Goal: Task Accomplishment & Management: Manage account settings

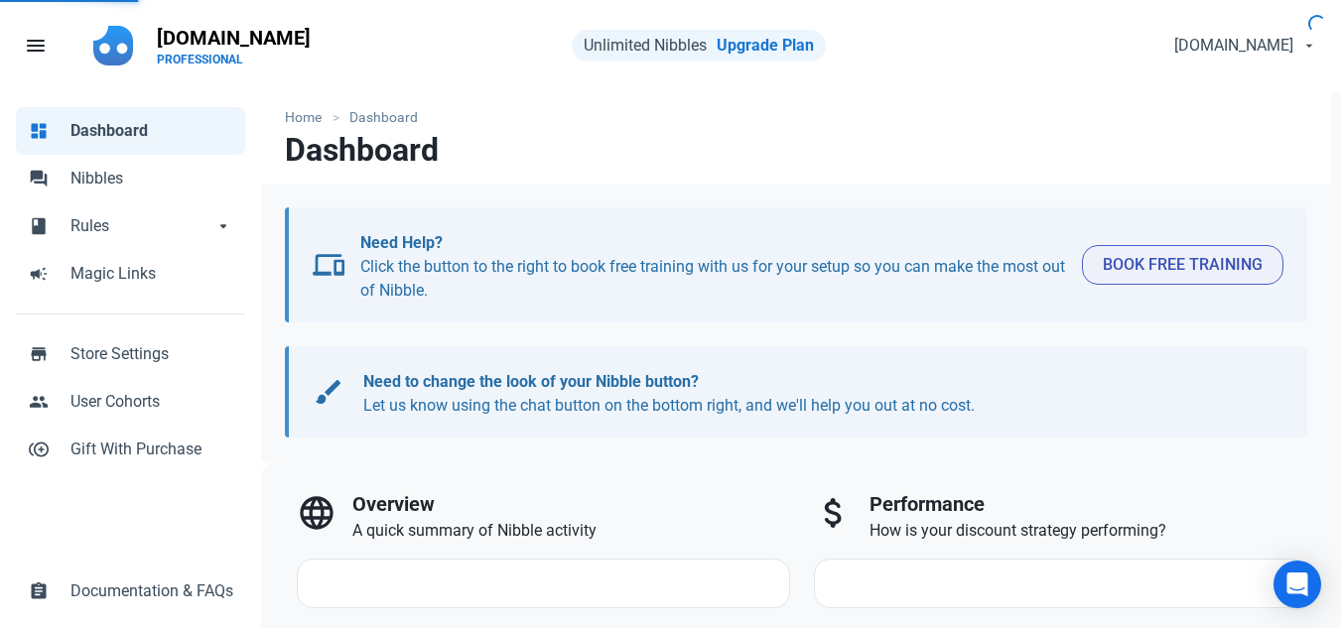
select select "7d"
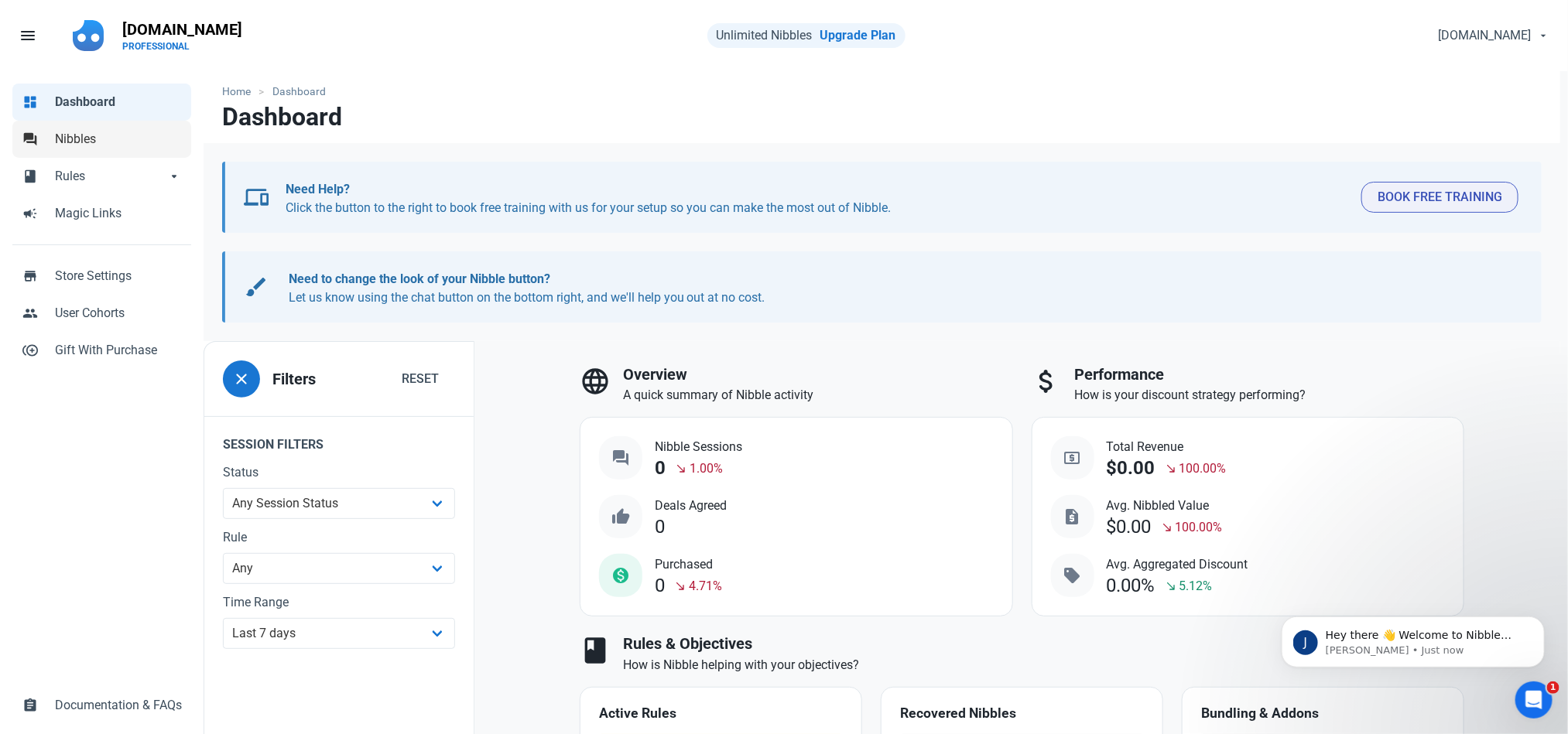
click at [70, 133] on span "Nibbles" at bounding box center [118, 139] width 127 height 19
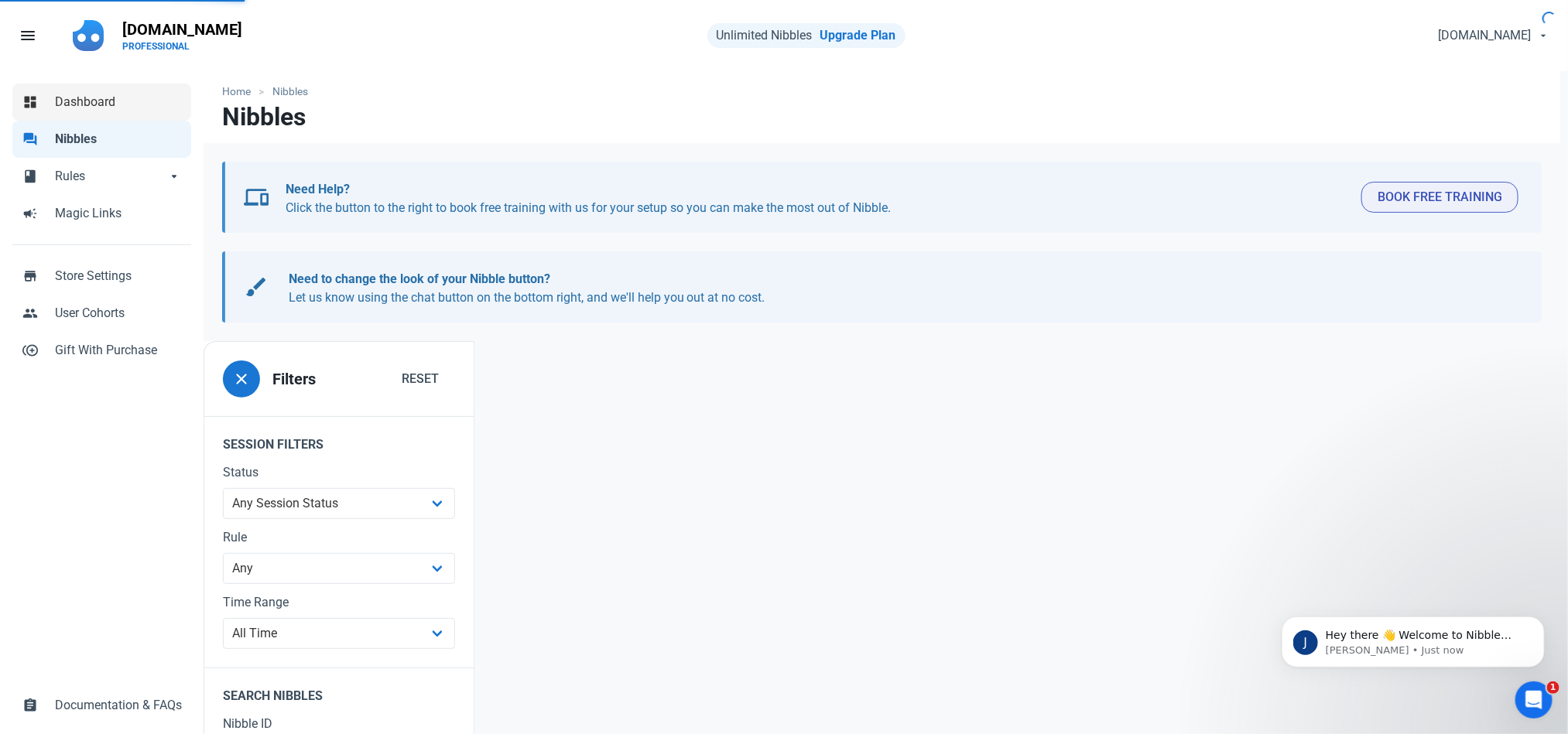
click at [122, 108] on span "Dashboard" at bounding box center [118, 102] width 127 height 19
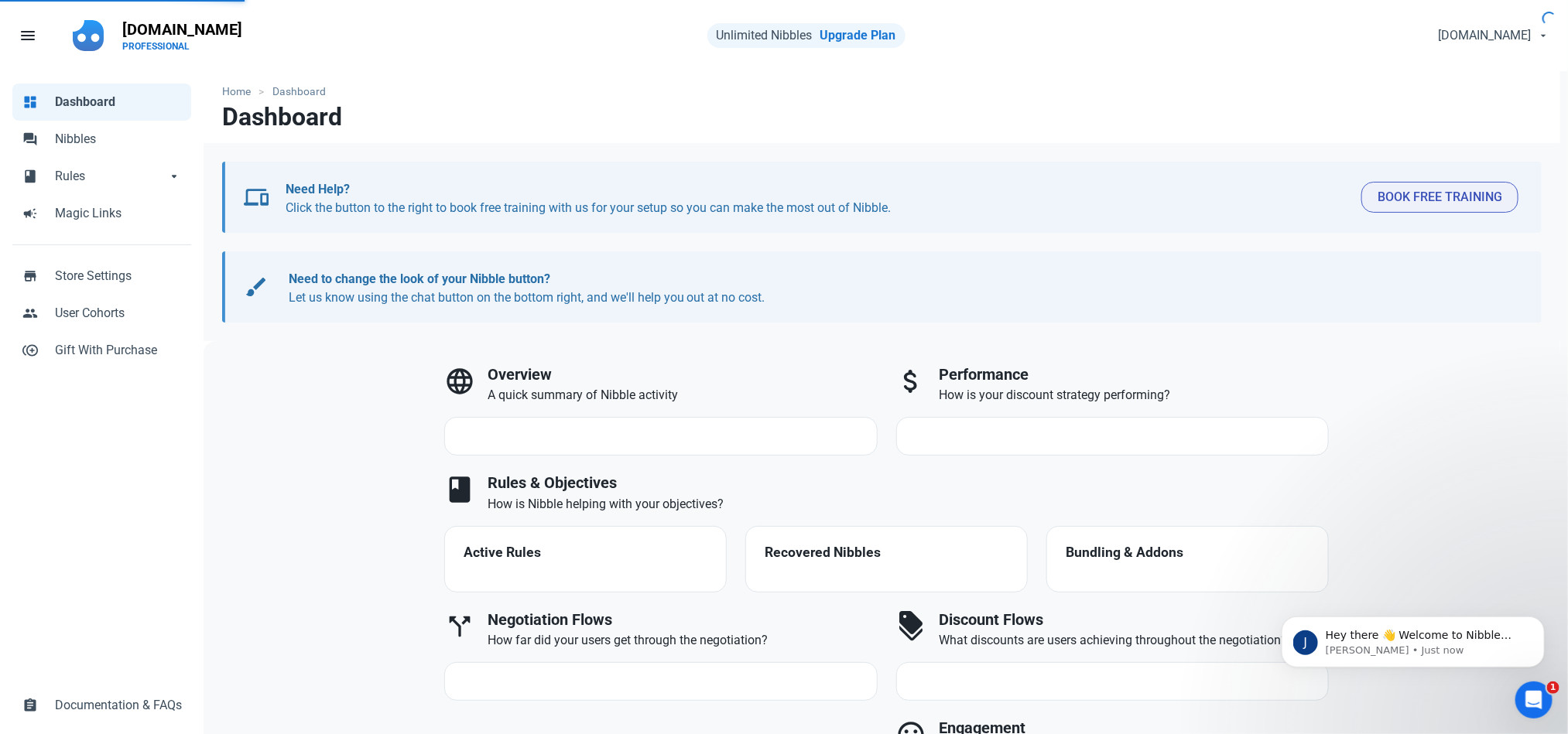
select select "7d"
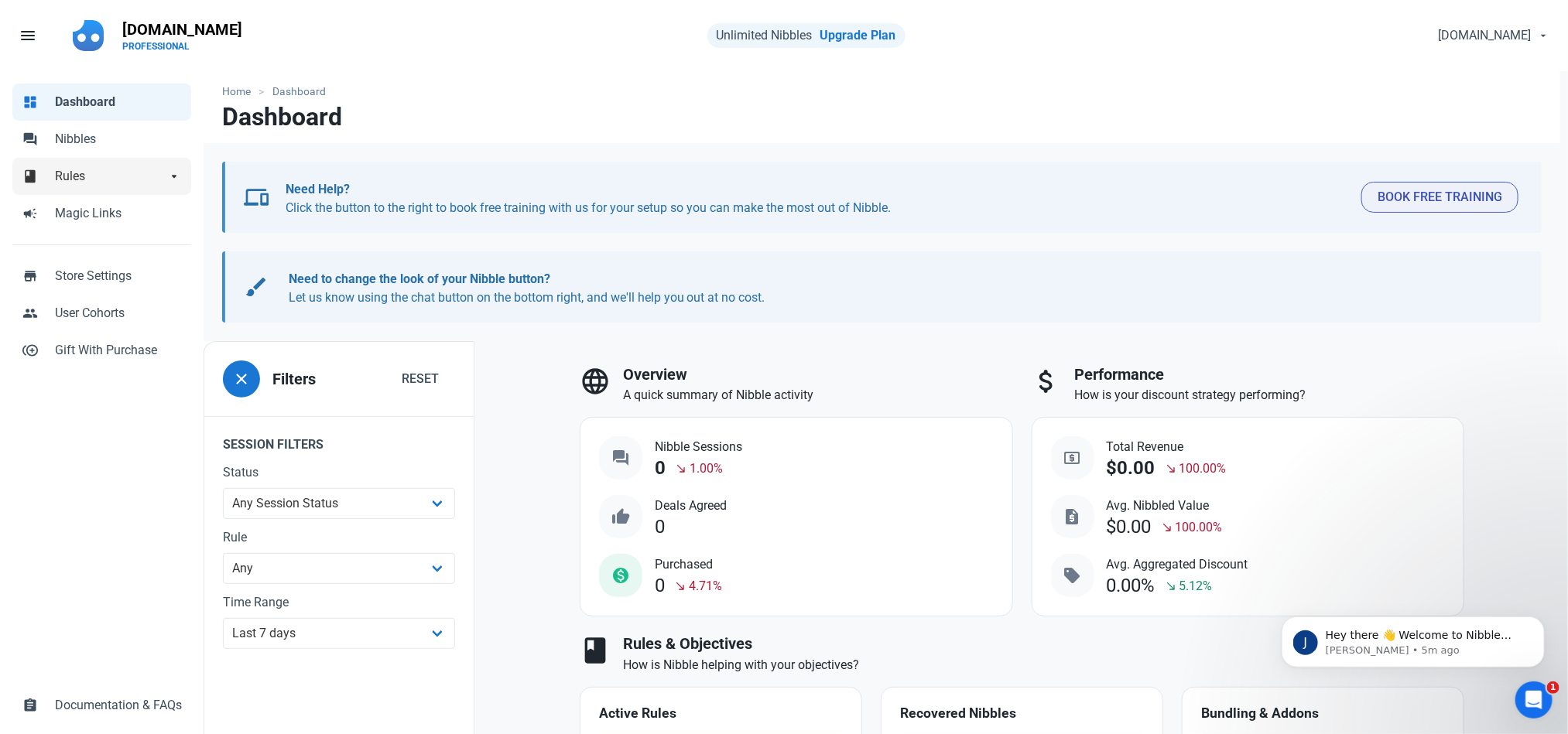
click at [111, 167] on span "Rules" at bounding box center [110, 176] width 111 height 19
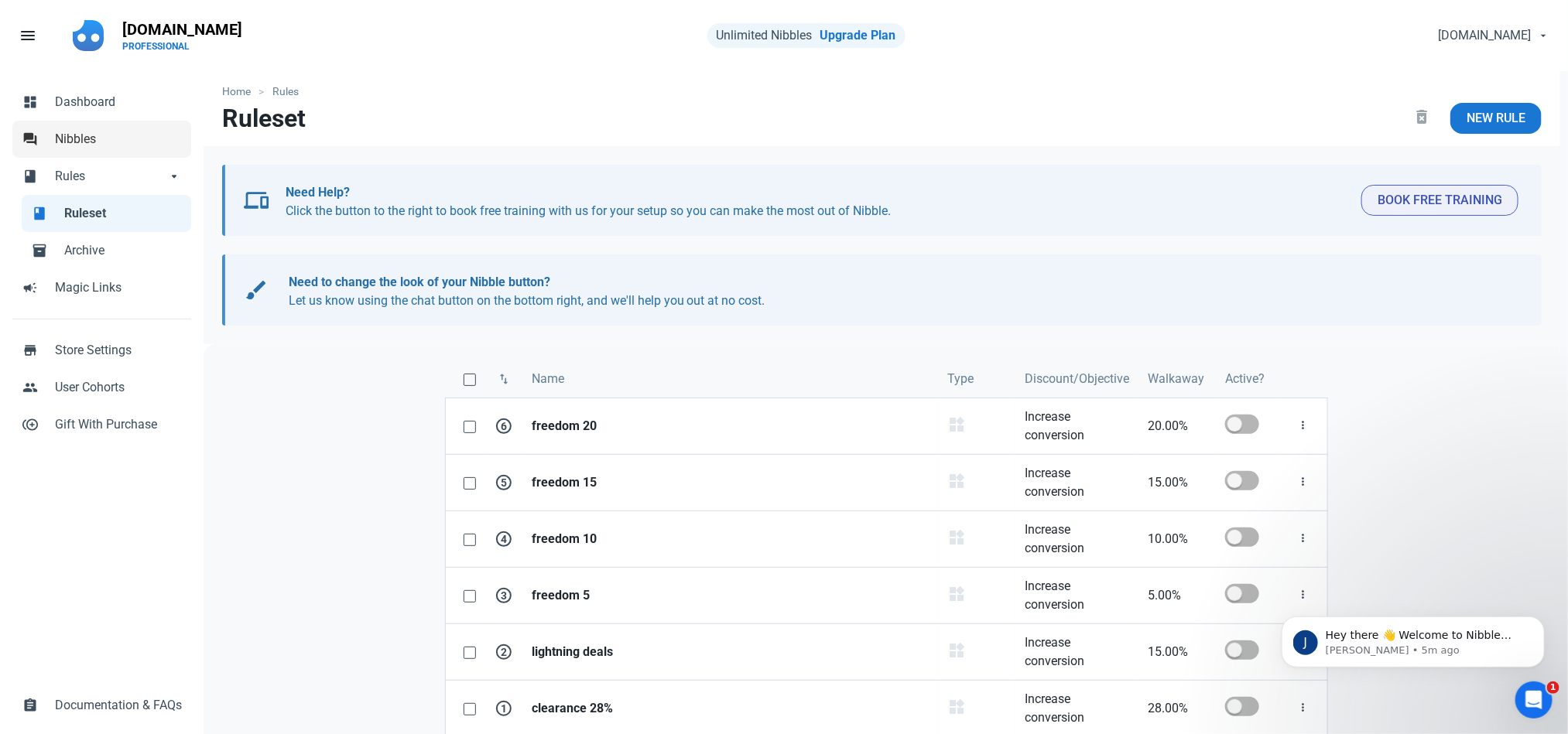
click at [103, 135] on span "Nibbles" at bounding box center [118, 139] width 127 height 19
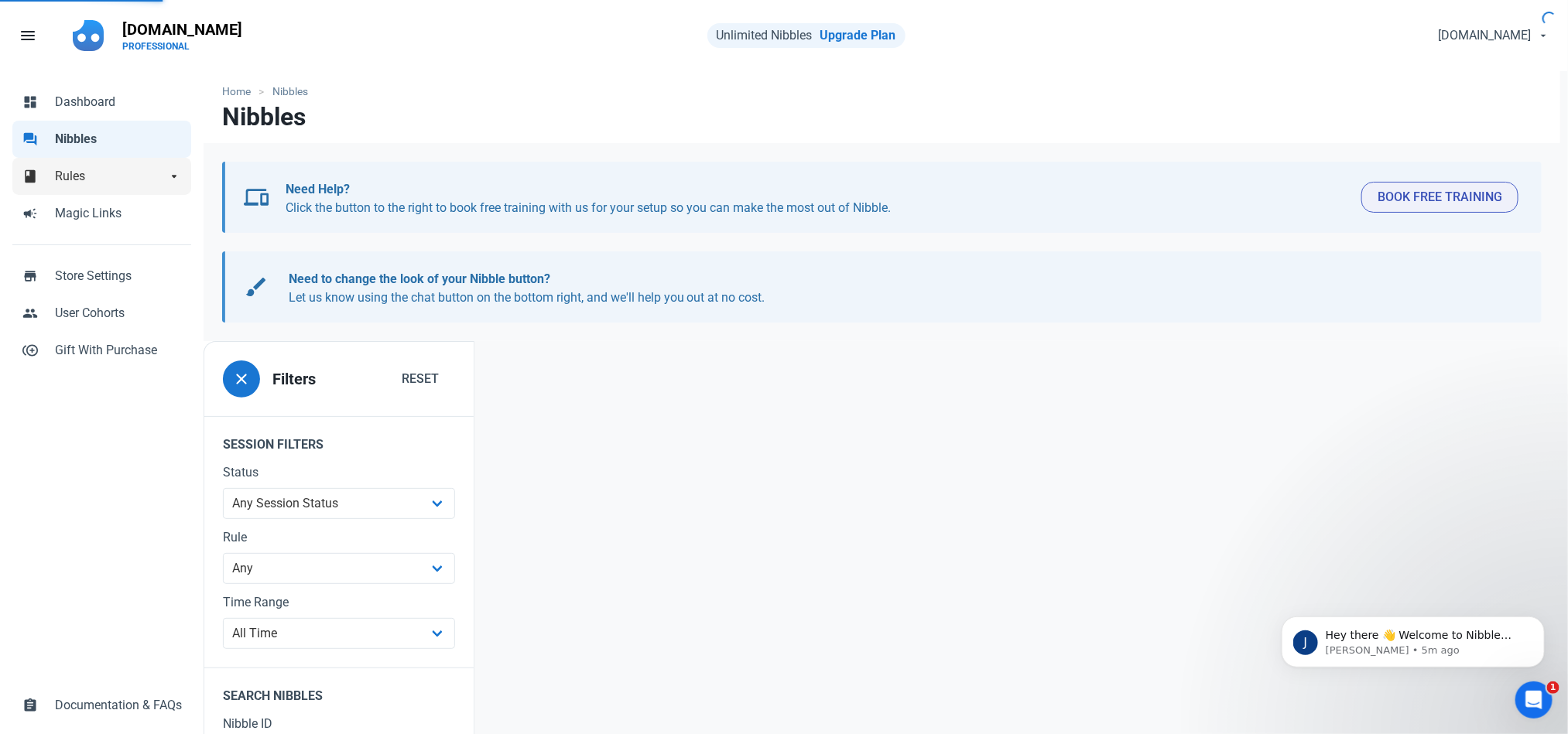
click at [101, 171] on span "Rules" at bounding box center [110, 176] width 111 height 19
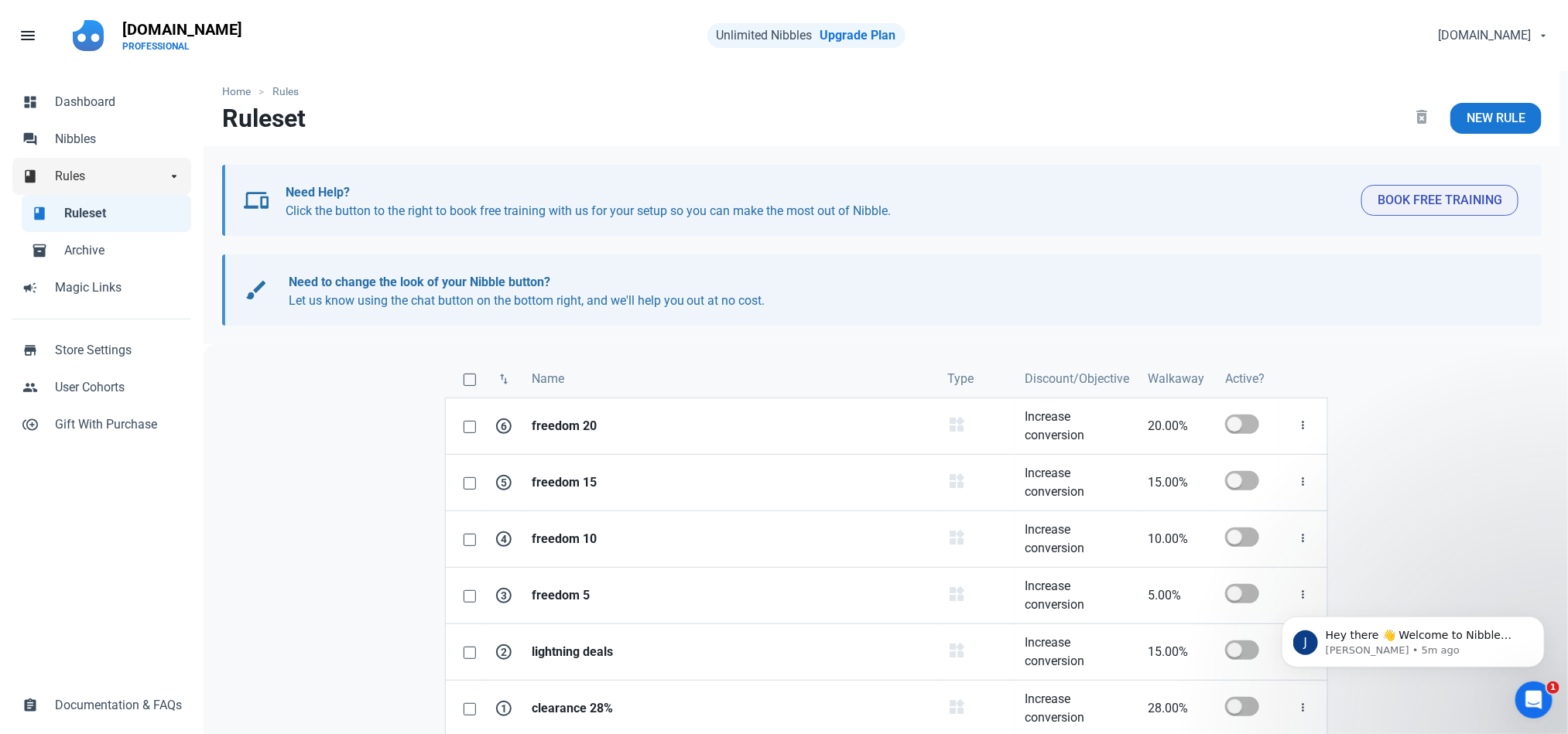
click at [91, 172] on span "Rules" at bounding box center [110, 176] width 111 height 19
click at [121, 132] on span "Nibbles" at bounding box center [118, 139] width 127 height 19
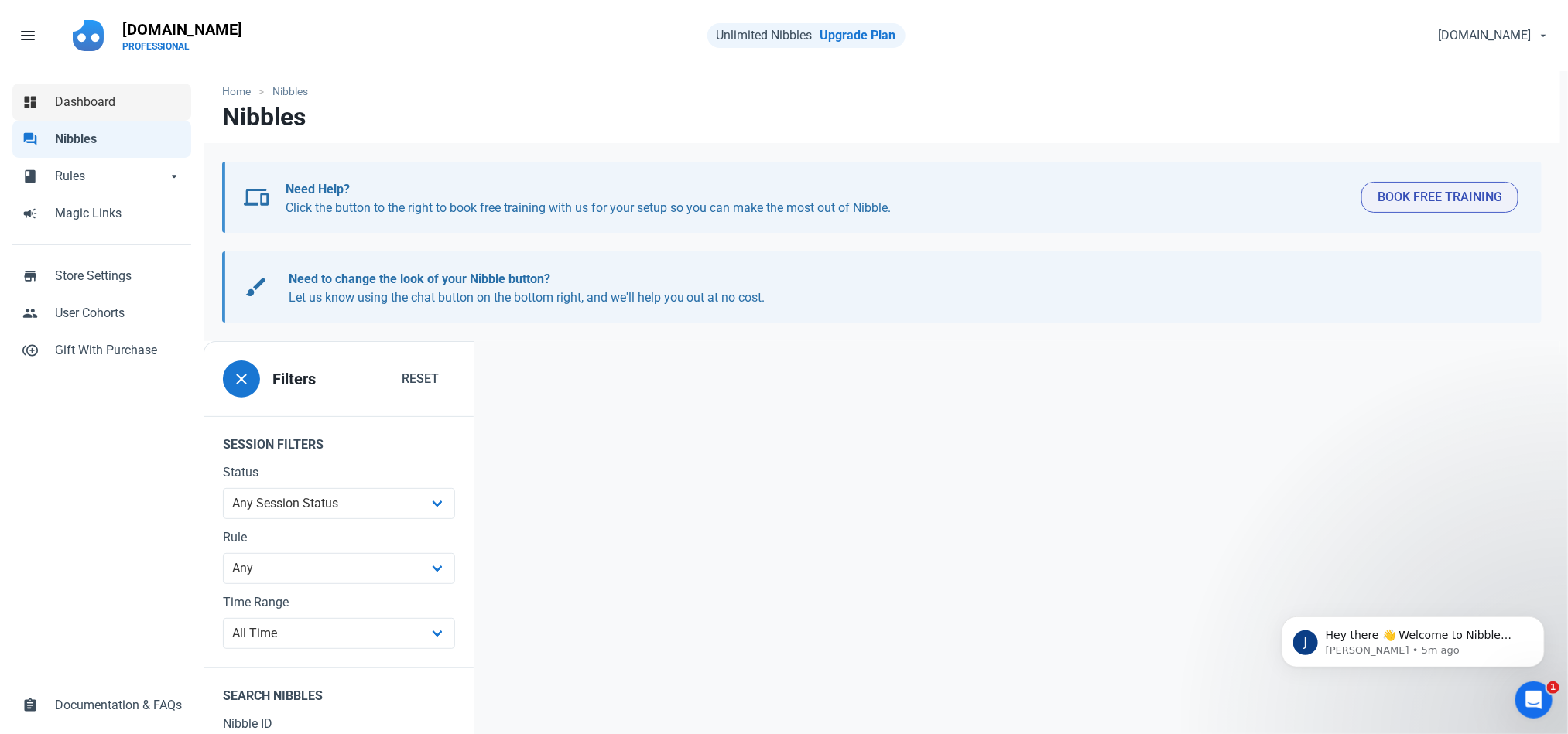
click at [116, 89] on link "dashboard Dashboard" at bounding box center [101, 102] width 179 height 37
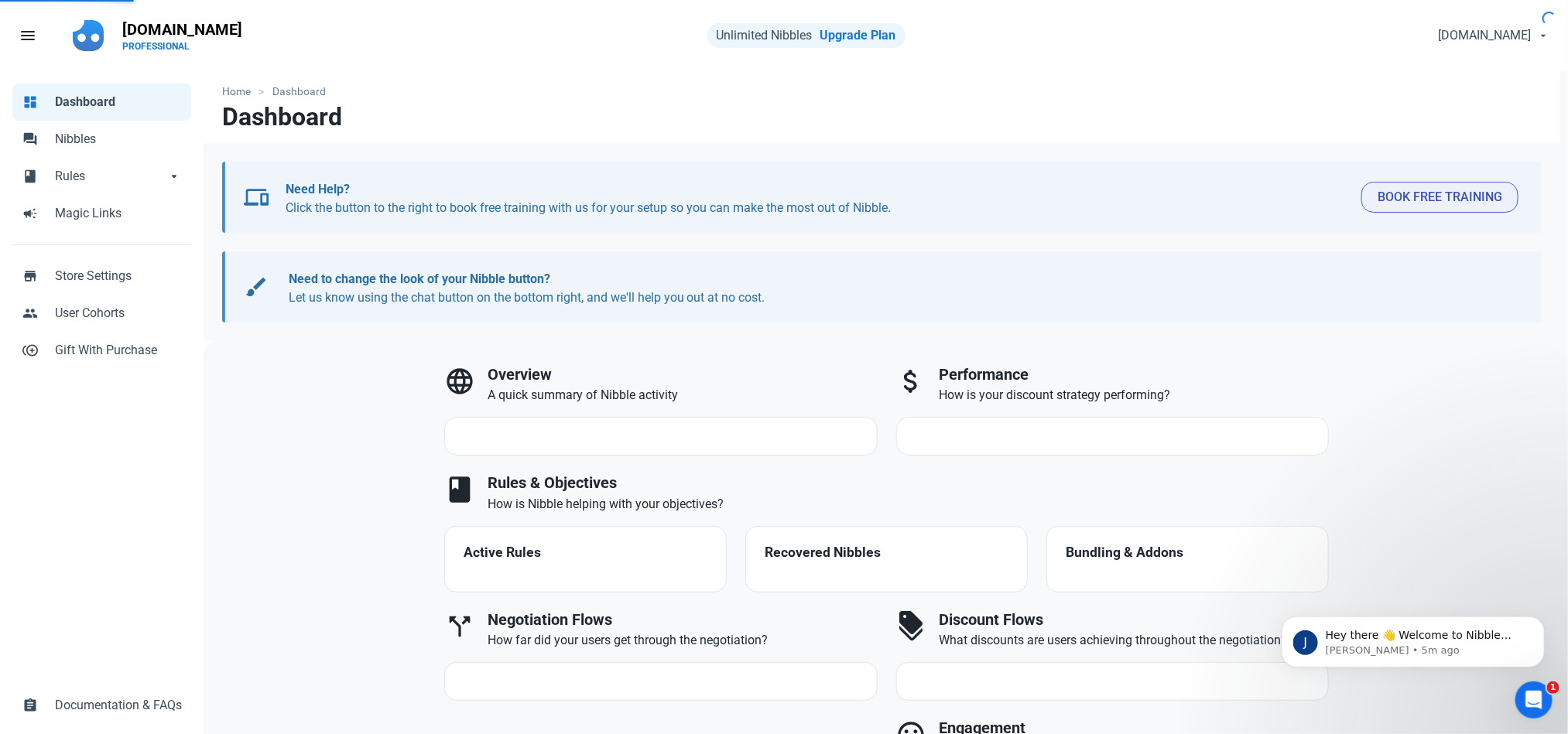
select select "7d"
